Goal: Transaction & Acquisition: Obtain resource

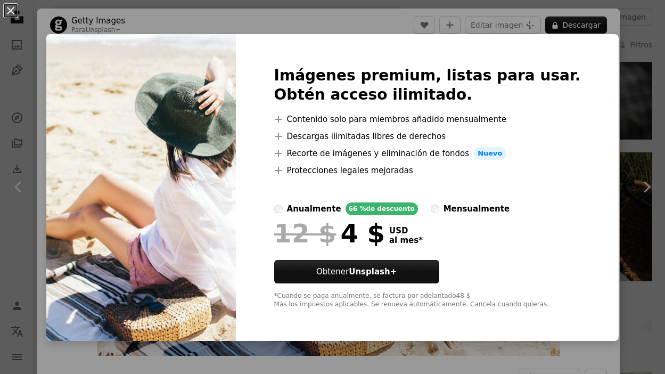
scroll to position [21, 0]
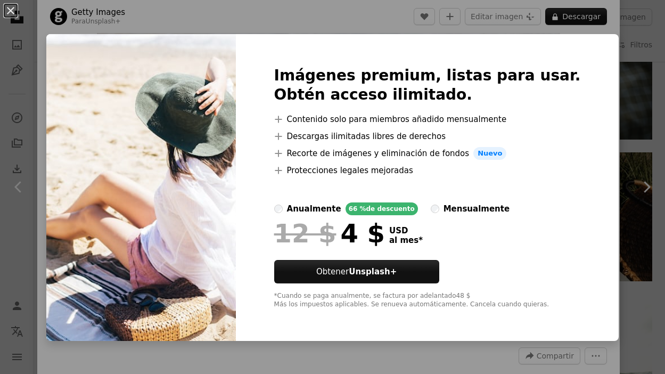
click at [436, 20] on div "An X shape Imágenes premium, listas para usar. Obtén acceso ilimitado. A plus s…" at bounding box center [332, 187] width 665 height 374
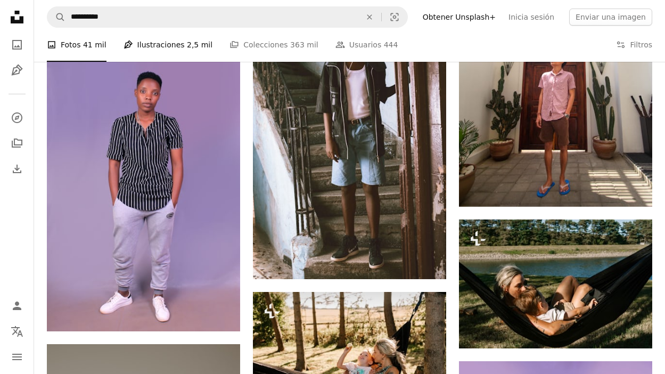
scroll to position [222, 0]
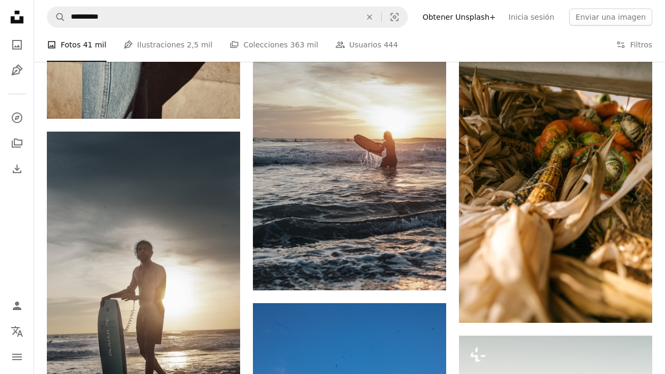
scroll to position [3753, 0]
